Goal: Information Seeking & Learning: Learn about a topic

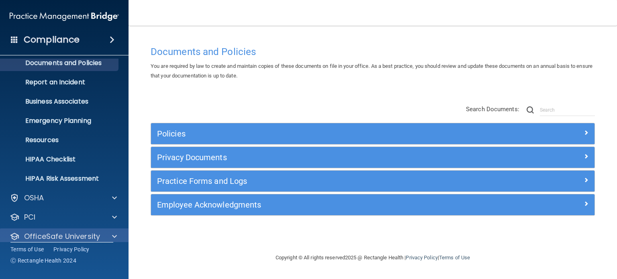
scroll to position [54, 0]
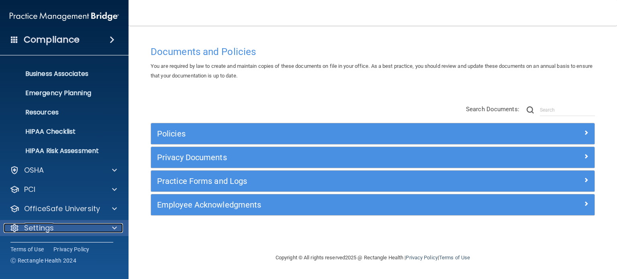
click at [55, 226] on div "Settings" at bounding box center [54, 228] width 100 height 10
click at [42, 228] on p "Settings" at bounding box center [39, 228] width 30 height 10
click at [34, 225] on p "Settings" at bounding box center [39, 228] width 30 height 10
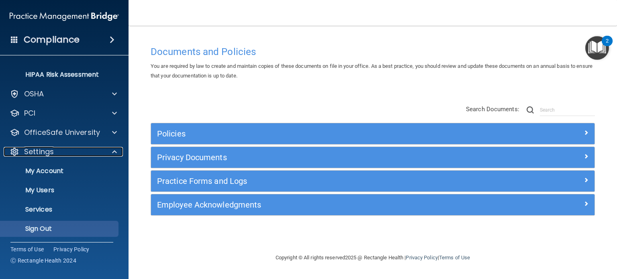
scroll to position [131, 0]
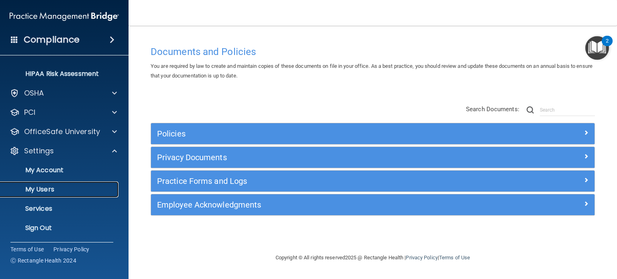
click at [43, 190] on p "My Users" at bounding box center [60, 190] width 110 height 8
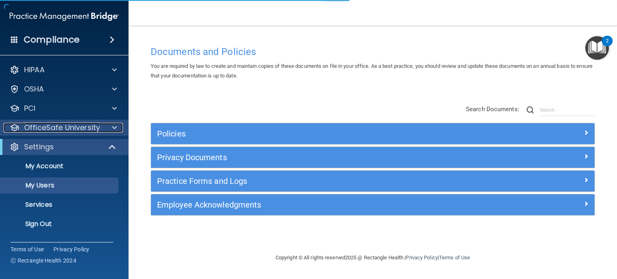
click at [73, 125] on p "OfficeSafe University" at bounding box center [62, 128] width 76 height 10
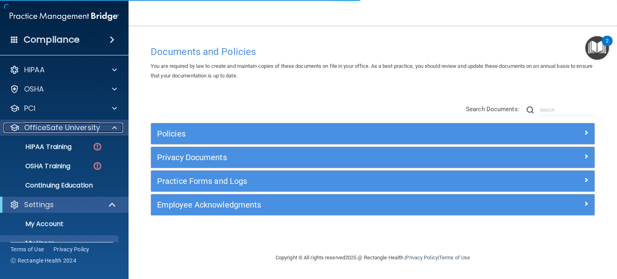
select select "20"
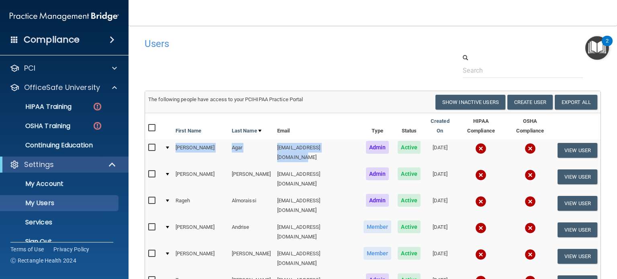
drag, startPoint x: 313, startPoint y: 146, endPoint x: 236, endPoint y: 162, distance: 78.8
click at [157, 139] on tr "Jason Agar jagar@rectanglehealth.com Admin Active 06/21/2022 View User" at bounding box center [373, 152] width 456 height 27
click at [230, 139] on td "Agar" at bounding box center [251, 152] width 45 height 27
drag, startPoint x: 170, startPoint y: 141, endPoint x: 243, endPoint y: 149, distance: 73.2
click at [243, 149] on tr "Jason Agar jagar@rectanglehealth.com Admin Active 06/21/2022 View User" at bounding box center [373, 152] width 456 height 27
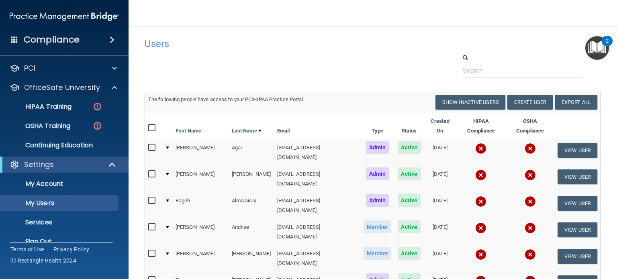
click at [319, 67] on div at bounding box center [373, 65] width 468 height 25
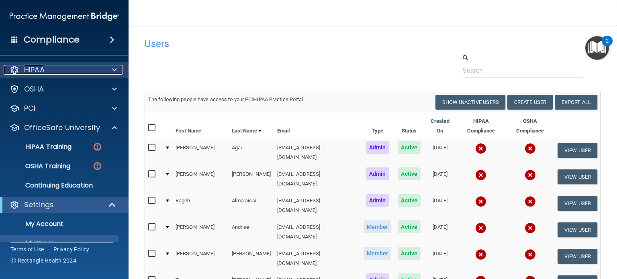
click at [43, 70] on p "HIPAA" at bounding box center [34, 70] width 20 height 10
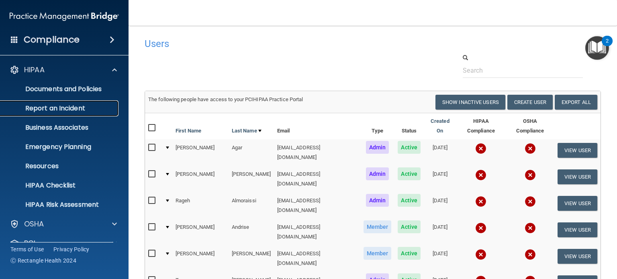
click at [77, 107] on p "Report an Incident" at bounding box center [60, 108] width 110 height 8
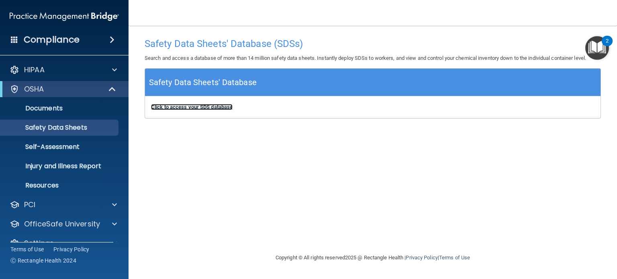
click at [188, 109] on b "Click to access your SDS database" at bounding box center [192, 107] width 82 height 6
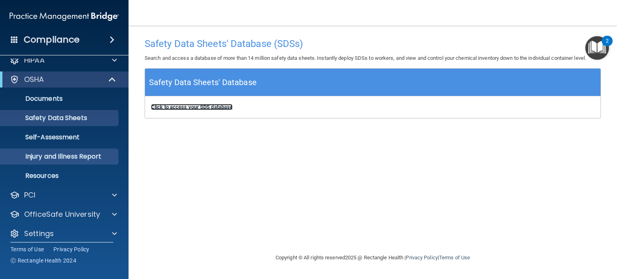
scroll to position [15, 0]
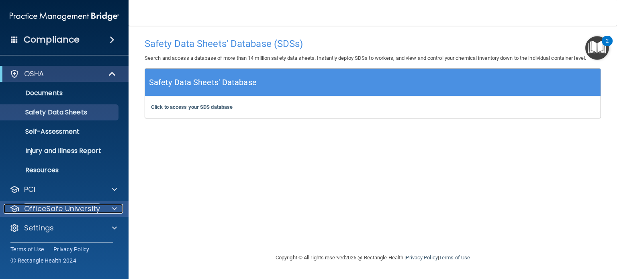
click at [61, 209] on p "OfficeSafe University" at bounding box center [62, 209] width 76 height 10
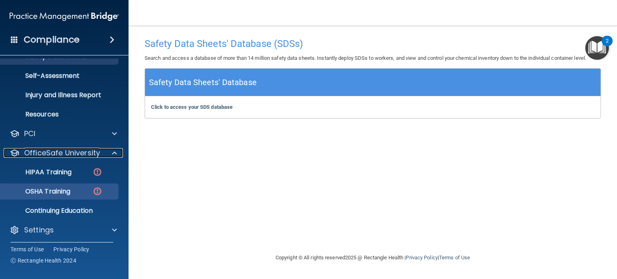
scroll to position [73, 0]
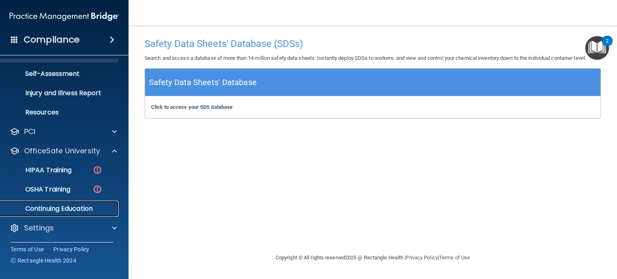
click at [83, 210] on p "Continuing Education" at bounding box center [60, 209] width 110 height 8
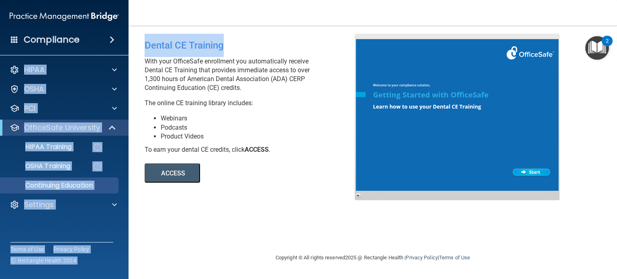
drag, startPoint x: 235, startPoint y: 49, endPoint x: 118, endPoint y: 53, distance: 116.6
click at [118, 53] on div "Compliance HIPAA Documents and Policies Report an Incident Business Associates …" at bounding box center [308, 139] width 617 height 279
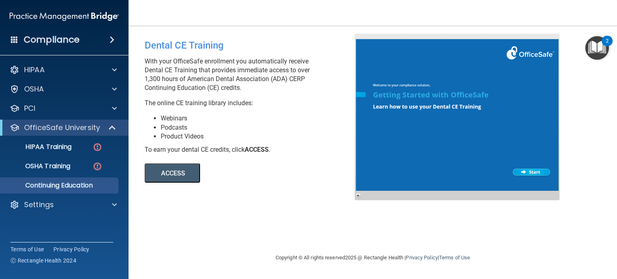
click at [246, 106] on p "The online CE training library includes:" at bounding box center [253, 103] width 216 height 9
drag, startPoint x: 147, startPoint y: 44, endPoint x: 229, endPoint y: 54, distance: 82.6
click at [228, 53] on div "Dental CE Training" at bounding box center [253, 45] width 216 height 23
click at [175, 59] on p "With your OfficeSafe enrollment you automatically receive Dental CE Training th…" at bounding box center [253, 74] width 216 height 35
drag, startPoint x: 142, startPoint y: 45, endPoint x: 195, endPoint y: 46, distance: 52.6
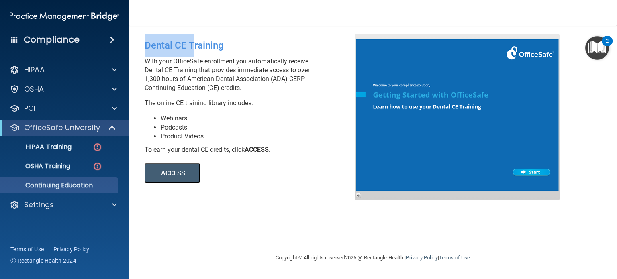
click at [195, 46] on div "Dental CE Training With your OfficeSafe enrollment you automatically receive De…" at bounding box center [253, 108] width 228 height 149
click at [213, 49] on div "Dental CE Training" at bounding box center [253, 45] width 216 height 23
drag, startPoint x: 226, startPoint y: 48, endPoint x: 177, endPoint y: 68, distance: 53.5
click at [141, 48] on div "Dental CE Training With your OfficeSafe enrollment you automatically receive De…" at bounding box center [253, 108] width 228 height 149
click at [205, 86] on p "With your OfficeSafe enrollment you automatically receive Dental CE Training th…" at bounding box center [253, 74] width 216 height 35
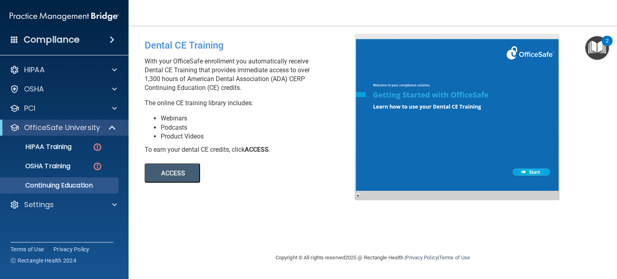
drag, startPoint x: 204, startPoint y: 91, endPoint x: 244, endPoint y: 88, distance: 40.7
click at [245, 88] on p "With your OfficeSafe enrollment you automatically receive Dental CE Training th…" at bounding box center [253, 74] width 216 height 35
drag, startPoint x: 142, startPoint y: 71, endPoint x: 180, endPoint y: 72, distance: 38.2
click at [180, 72] on div "Dental CE Training With your OfficeSafe enrollment you automatically receive De…" at bounding box center [253, 108] width 228 height 149
click at [83, 43] on div "Compliance" at bounding box center [64, 40] width 129 height 18
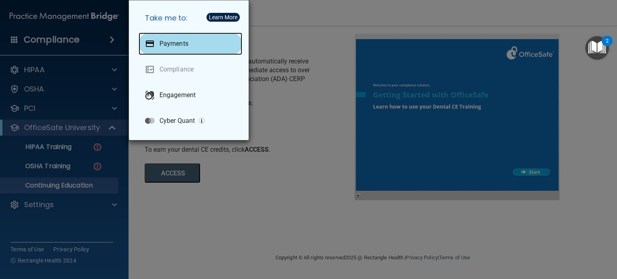
click at [178, 47] on p "Payments" at bounding box center [174, 44] width 29 height 8
